Goal: Task Accomplishment & Management: Use online tool/utility

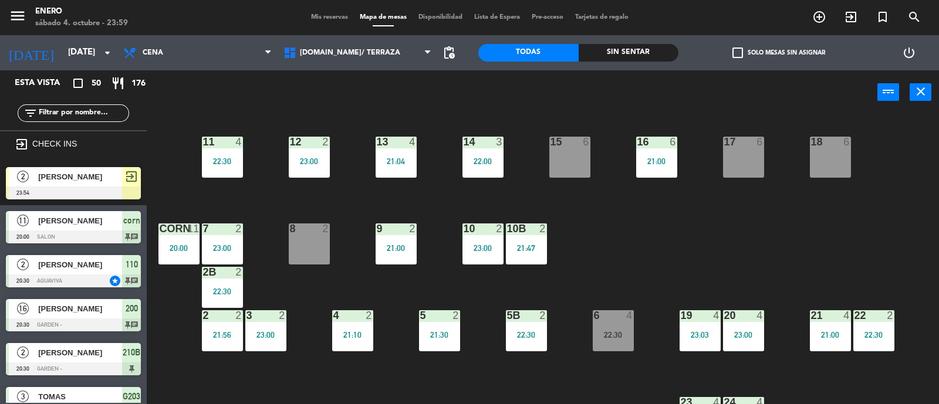
click at [76, 181] on span "[PERSON_NAME]" at bounding box center [80, 177] width 84 height 12
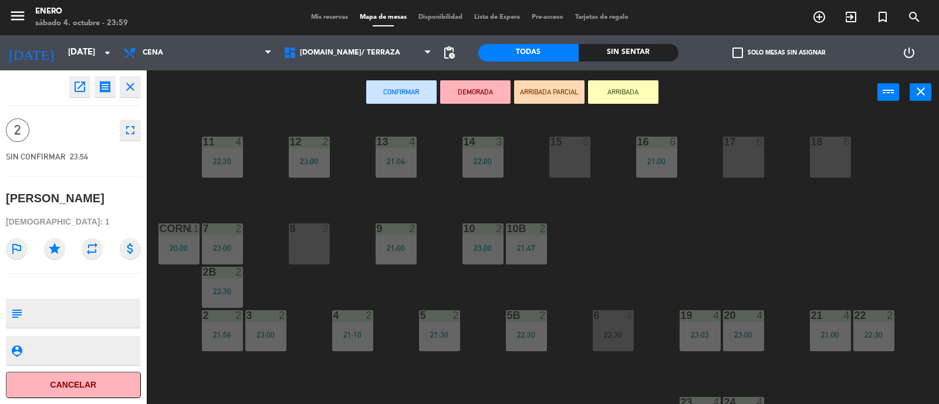
click at [310, 255] on div "8 2" at bounding box center [309, 244] width 41 height 41
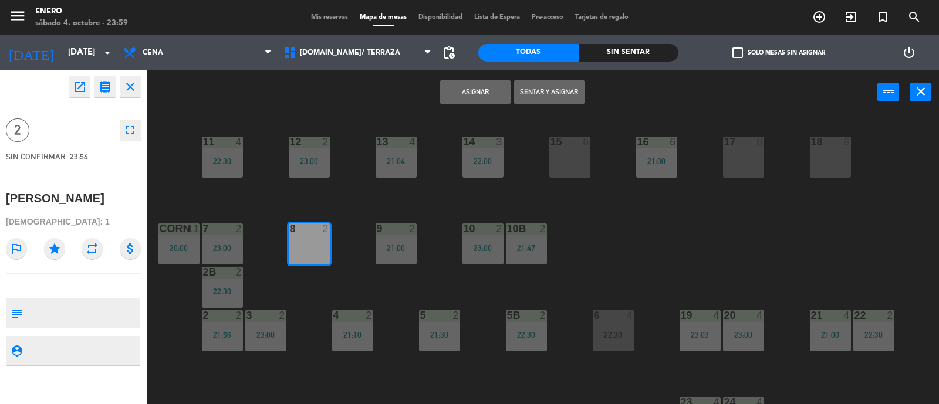
click at [561, 97] on button "Sentar y Asignar" at bounding box center [549, 91] width 70 height 23
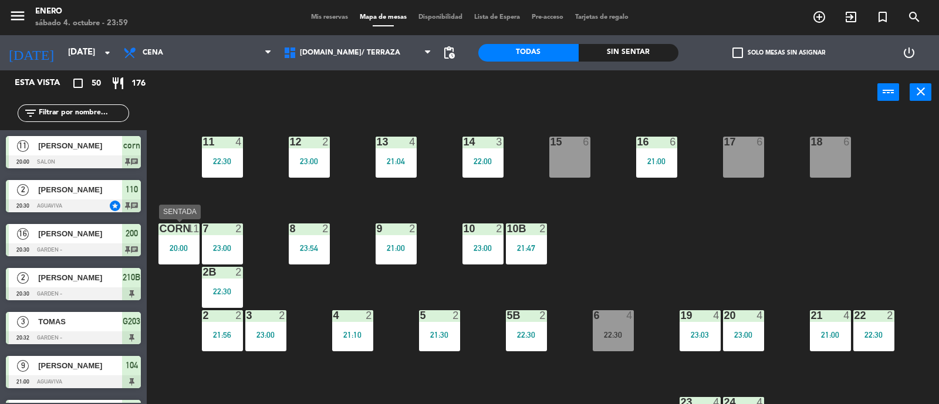
click at [194, 250] on div "20:00" at bounding box center [179, 248] width 41 height 8
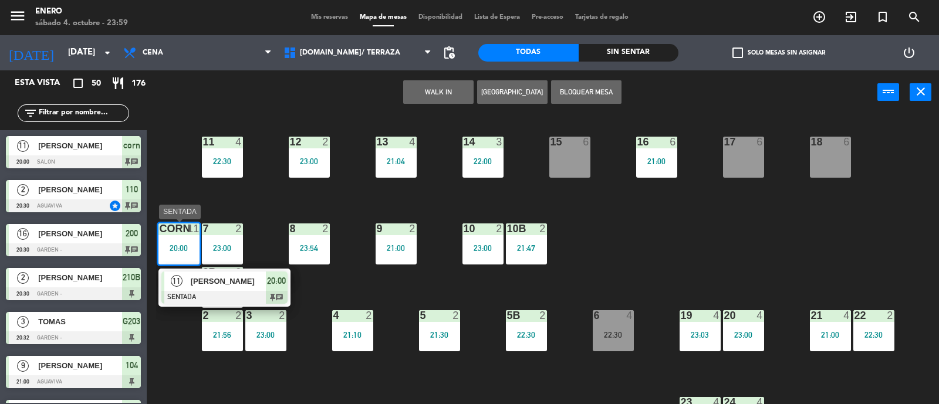
click at [181, 237] on div "corn 11 20:00" at bounding box center [179, 244] width 41 height 41
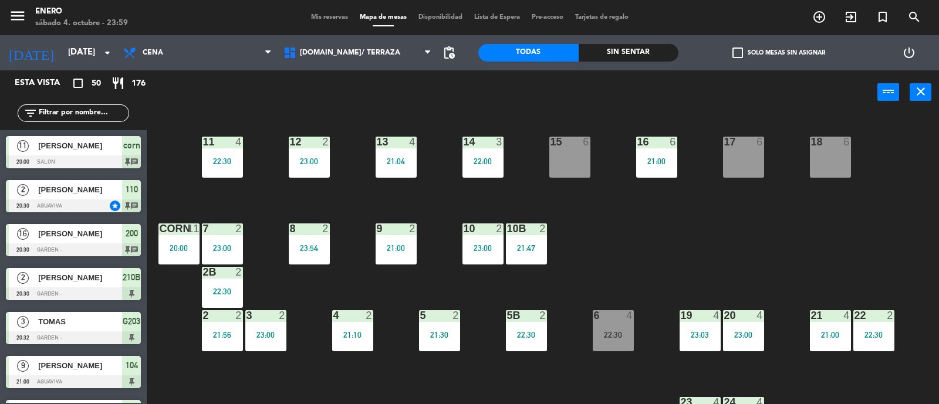
click at [183, 246] on div "20:00" at bounding box center [179, 248] width 41 height 8
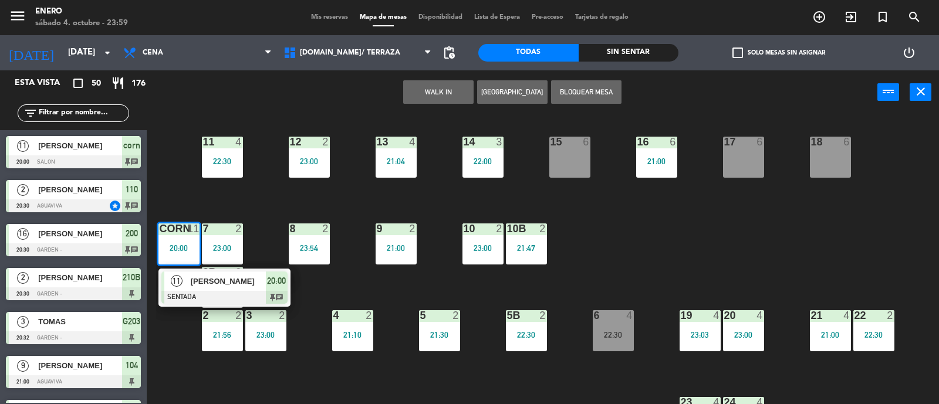
click at [205, 277] on span "[PERSON_NAME]" at bounding box center [228, 281] width 75 height 12
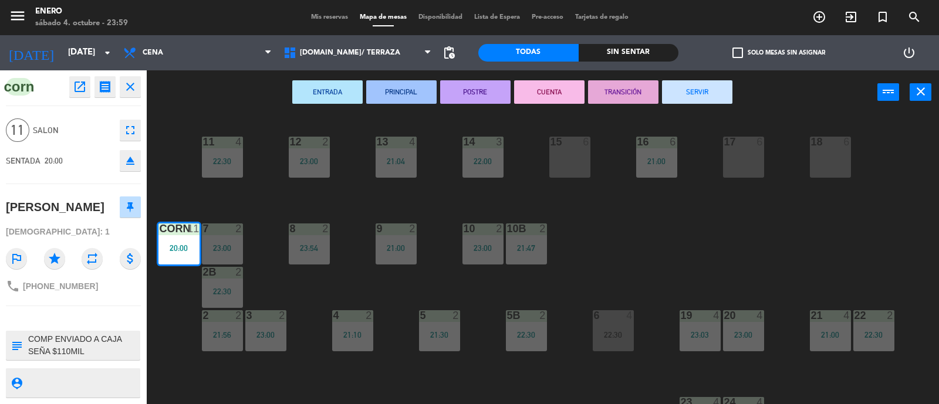
click at [129, 126] on icon "fullscreen" at bounding box center [130, 130] width 14 height 14
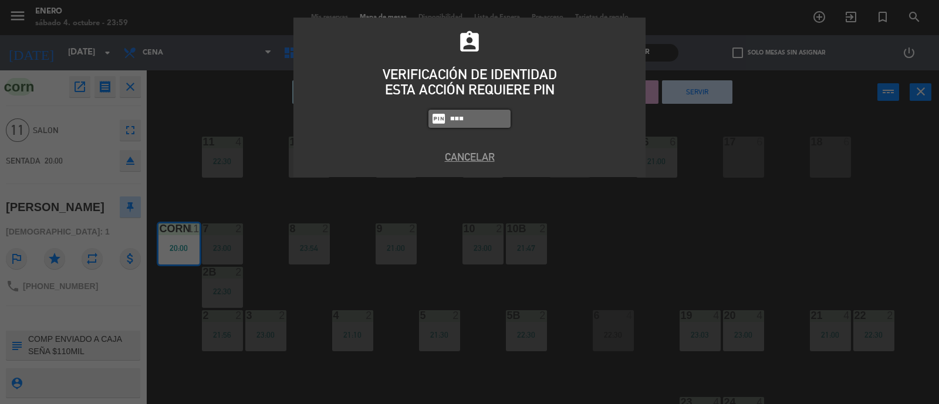
type input "0800"
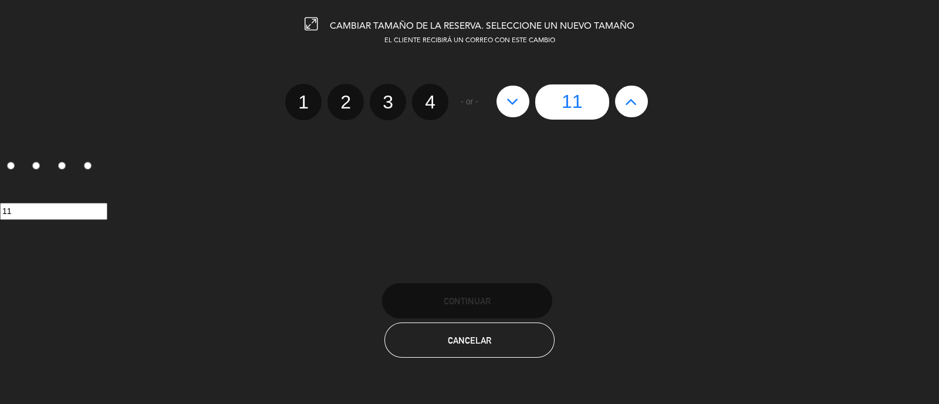
click at [638, 101] on button at bounding box center [631, 102] width 33 height 32
type input "12"
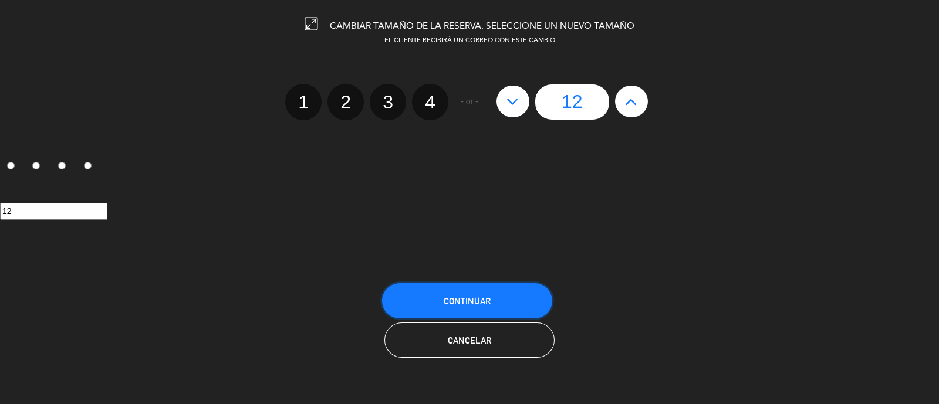
click at [476, 301] on span "Continuar" at bounding box center [467, 301] width 47 height 10
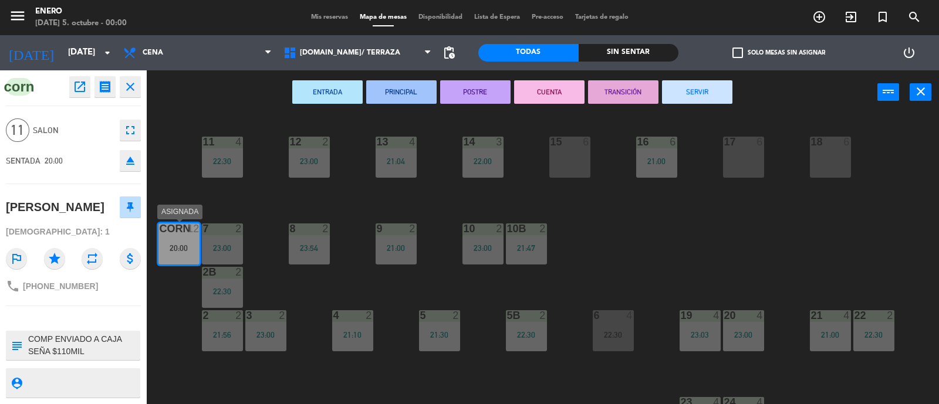
click at [162, 240] on div "corn 12 20:00" at bounding box center [179, 244] width 41 height 41
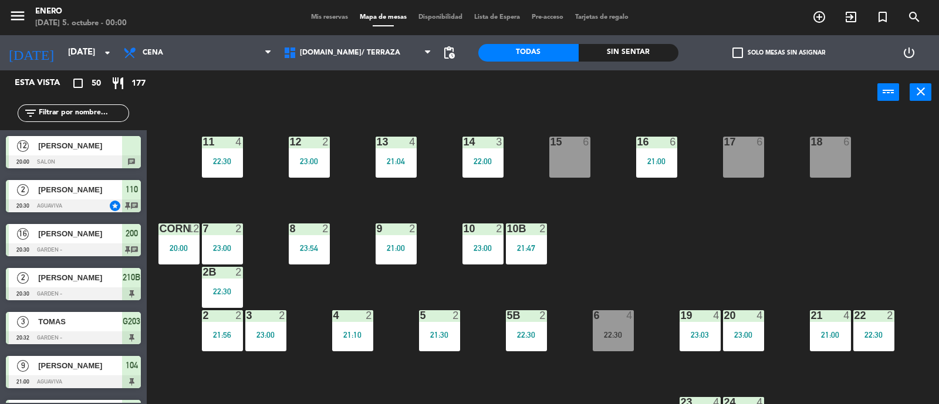
click at [177, 240] on div "corn 12 20:00" at bounding box center [179, 244] width 41 height 41
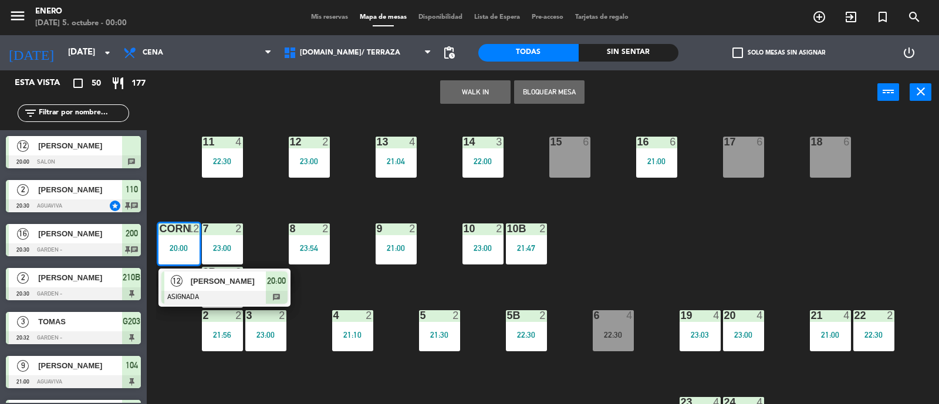
click at [253, 214] on div "14 3 22:00 12 2 23:00 11 4 22:30 17 6 15 6 16 6 21:00 13 4 21:04 18 6 10 2 23:0…" at bounding box center [547, 261] width 783 height 290
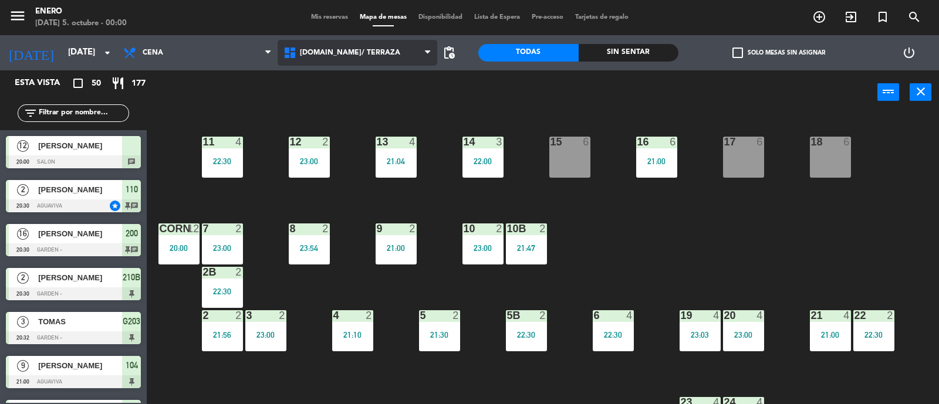
click at [367, 61] on span "[DOMAIN_NAME]/ TERRAZA" at bounding box center [358, 53] width 160 height 26
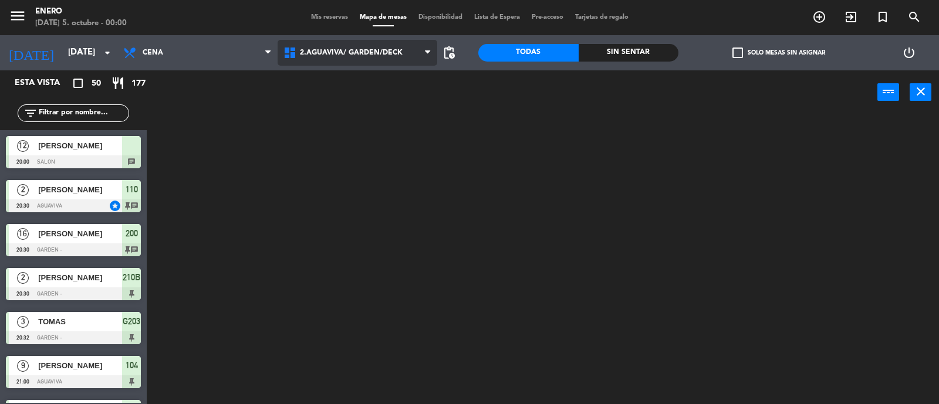
click at [393, 106] on ng-component "menu Enero [DATE] 5. octubre - 00:00 Mis reservas Mapa de mesas Disponibilidad …" at bounding box center [469, 203] width 939 height 406
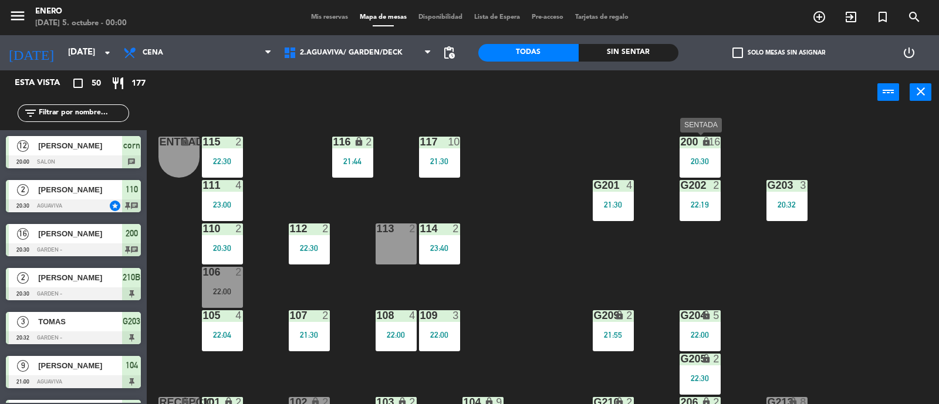
click at [688, 160] on div "20:30" at bounding box center [700, 161] width 41 height 8
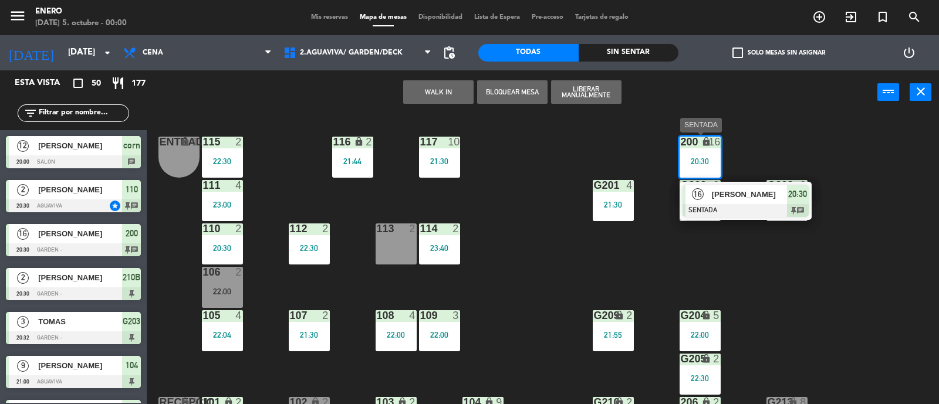
click at [730, 194] on span "[PERSON_NAME]" at bounding box center [749, 194] width 75 height 12
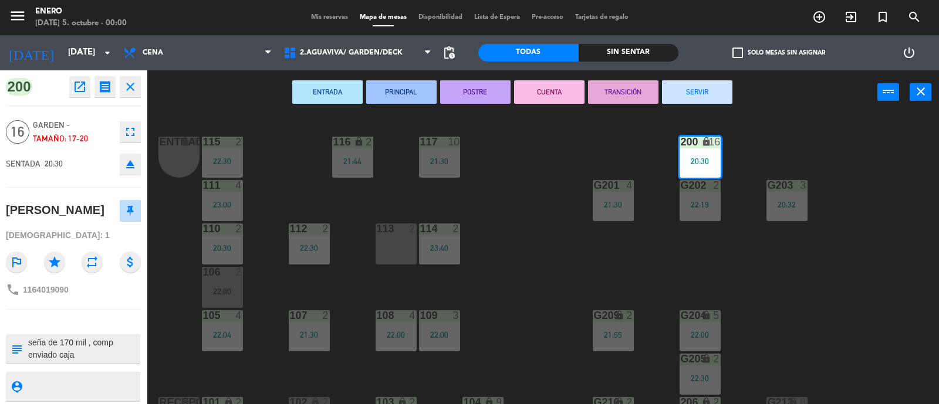
click at [132, 80] on icon "close" at bounding box center [130, 87] width 14 height 14
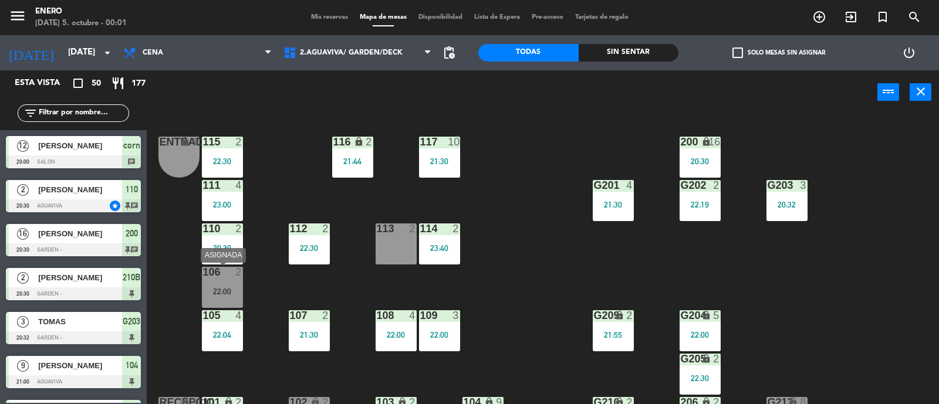
click at [232, 291] on div "22:00" at bounding box center [222, 292] width 41 height 8
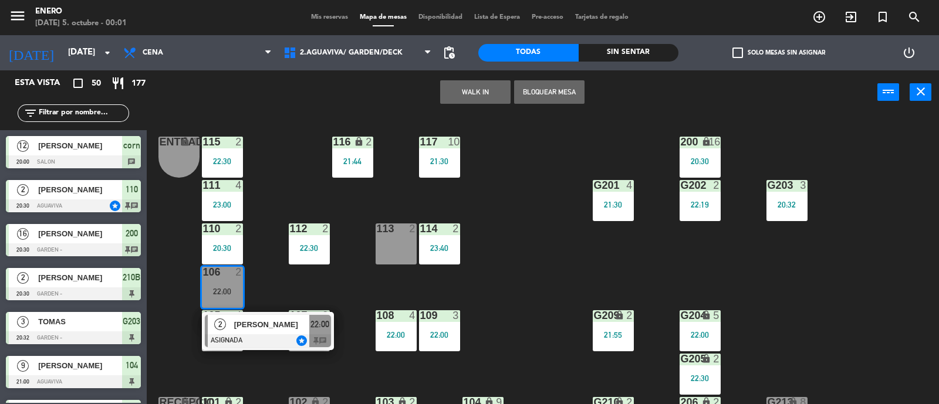
click at [252, 279] on div "Entrada lock 1 116 lock 2 21:44 117 10 21:30 115 2 22:30 200 lock 16 20:30 111 …" at bounding box center [547, 261] width 783 height 290
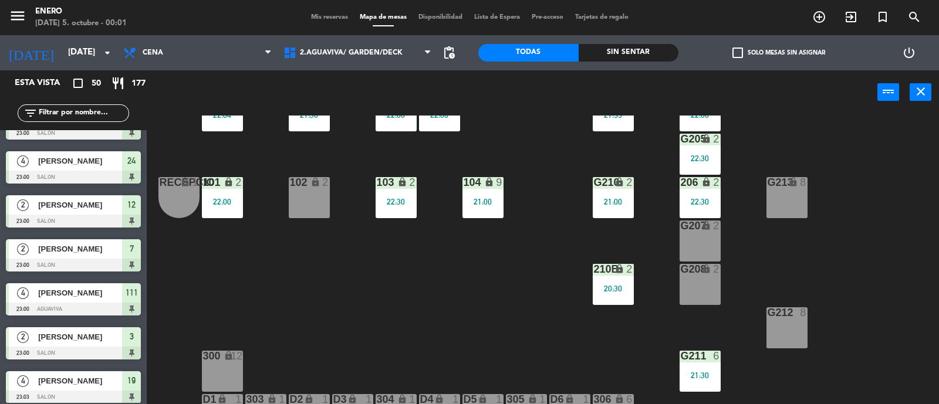
scroll to position [1928, 0]
